Goal: Information Seeking & Learning: Understand process/instructions

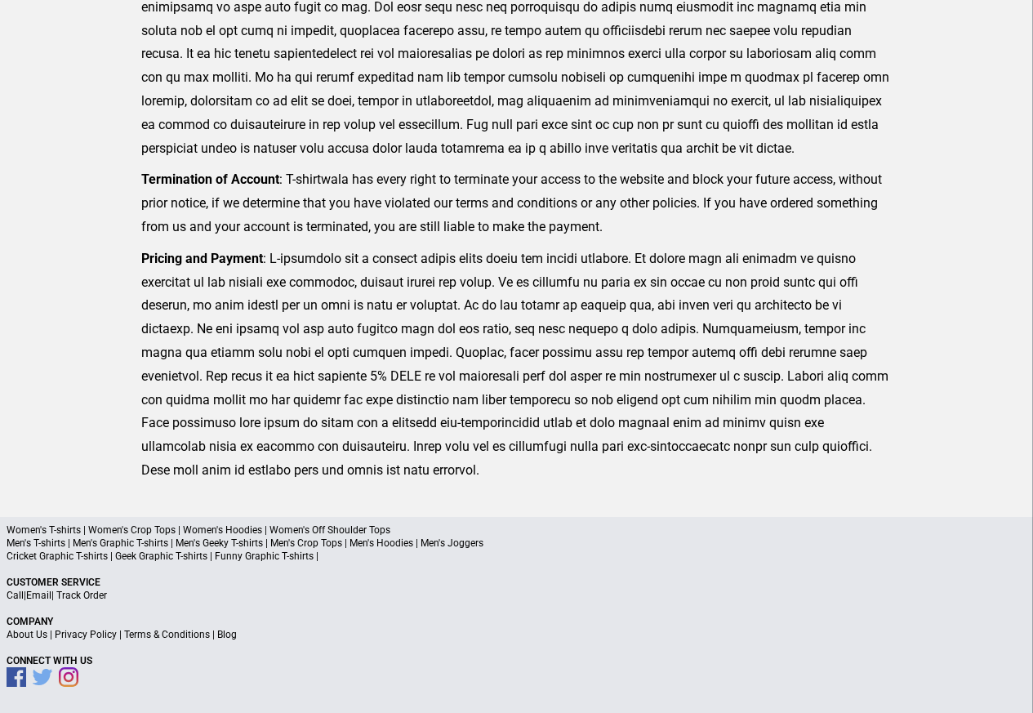
scroll to position [377, 0]
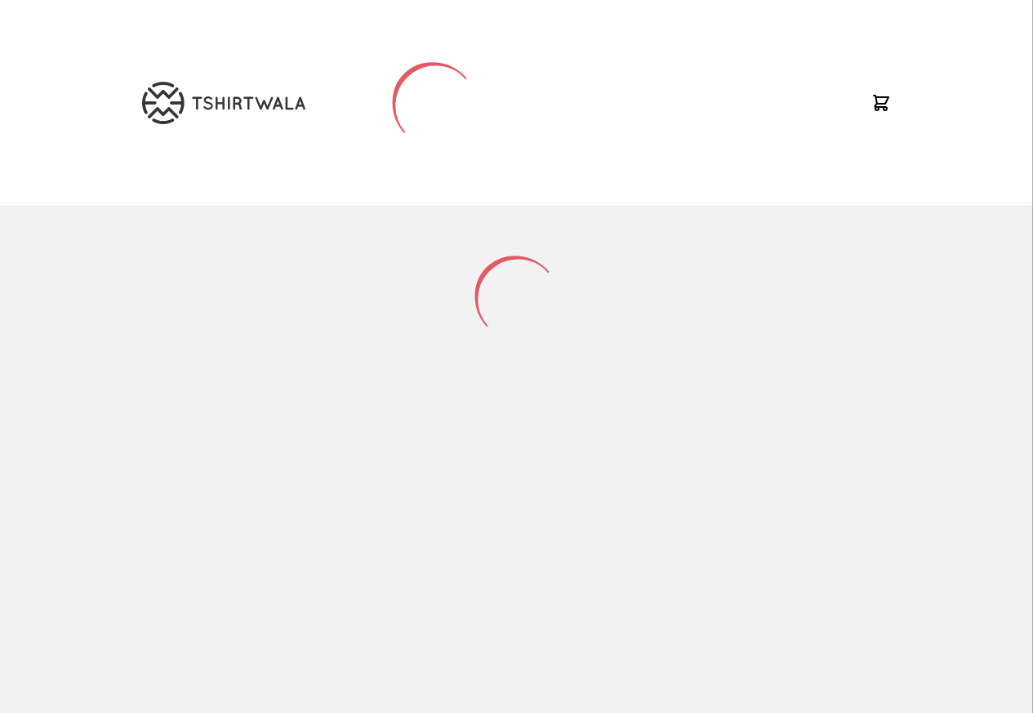
scroll to position [214, 0]
